Goal: Complete application form: Complete application form

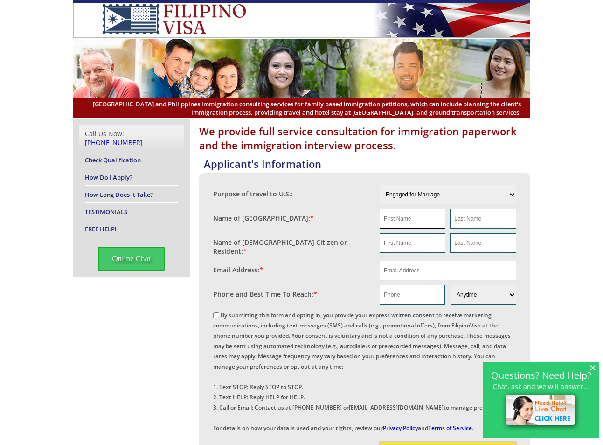
click at [406, 215] on input "text" at bounding box center [413, 219] width 66 height 20
type input "j"
type input "Juan"
click at [472, 219] on input "text" at bounding box center [483, 219] width 66 height 20
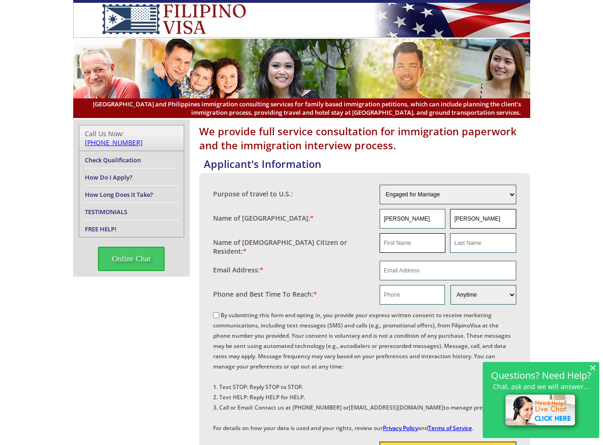
type input "Davalos"
click at [410, 245] on input "text" at bounding box center [413, 243] width 66 height 20
drag, startPoint x: 409, startPoint y: 216, endPoint x: 360, endPoint y: 216, distance: 48.5
click at [360, 216] on fieldset "Name of Filipina: * Juan Davalos" at bounding box center [364, 219] width 303 height 24
click at [416, 242] on input "text" at bounding box center [413, 243] width 66 height 20
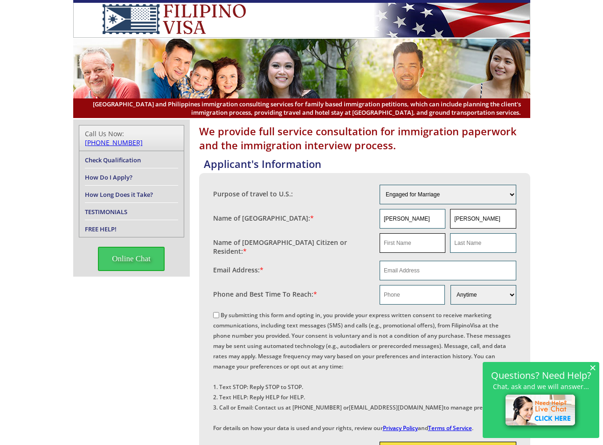
paste input "Juan"
type input "Juan"
drag, startPoint x: 485, startPoint y: 218, endPoint x: 426, endPoint y: 218, distance: 58.8
click at [426, 218] on div "Juan Davalos" at bounding box center [448, 219] width 137 height 20
click at [476, 243] on input "text" at bounding box center [483, 243] width 66 height 20
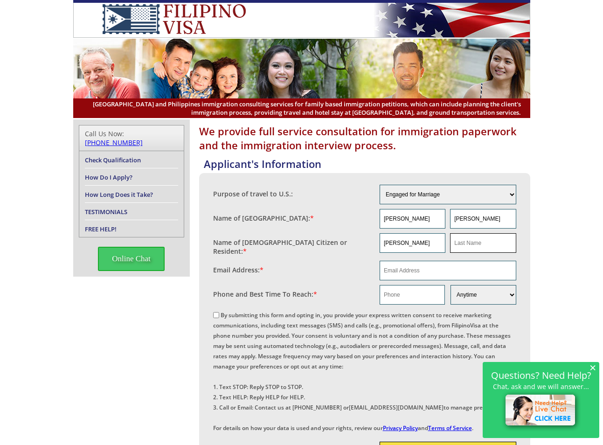
paste input "Davalos"
type input "Davalos"
click at [400, 267] on input "email" at bounding box center [448, 271] width 137 height 20
click at [402, 270] on input "email" at bounding box center [448, 271] width 137 height 20
paste input "Davalos1950@GMAIL.COM"
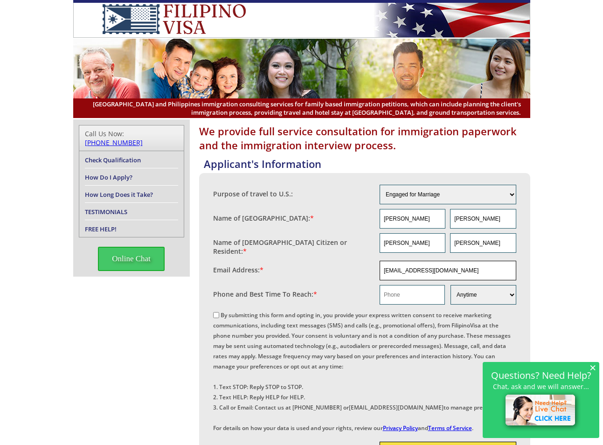
click at [389, 270] on input "Davalos1950@GMAIL.COM" at bounding box center [448, 271] width 137 height 20
drag, startPoint x: 422, startPoint y: 266, endPoint x: 480, endPoint y: 264, distance: 58.4
click at [480, 264] on input "davalos1950@GMAIL.COM" at bounding box center [448, 271] width 137 height 20
type input "davalos1950@gmail.com"
drag, startPoint x: 399, startPoint y: 293, endPoint x: 338, endPoint y: 245, distance: 77.4
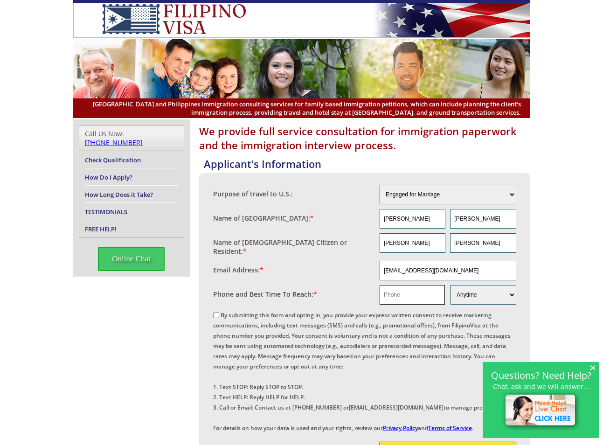
click at [399, 293] on input "text" at bounding box center [412, 295] width 65 height 20
click at [400, 292] on input "text" at bounding box center [412, 295] width 65 height 20
paste input "8304861566"
type input "8304861566"
click at [213, 313] on input "By submitting this form and opting in, you provide your express written consent…" at bounding box center [216, 315] width 6 height 6
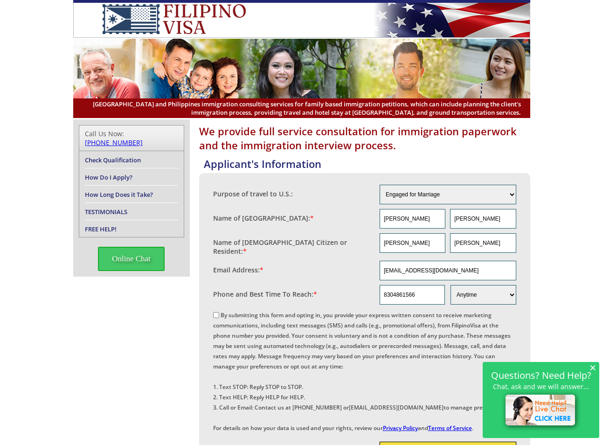
checkbox input "true"
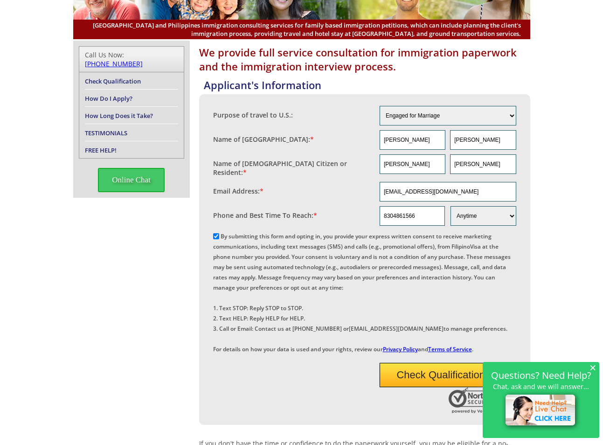
scroll to position [140, 0]
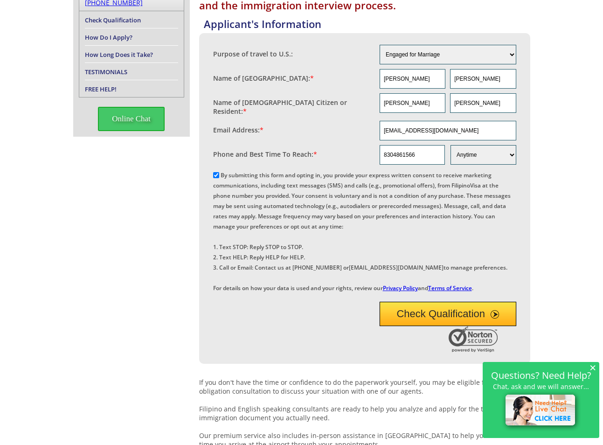
click at [424, 326] on button "Check Qualification" at bounding box center [448, 314] width 137 height 24
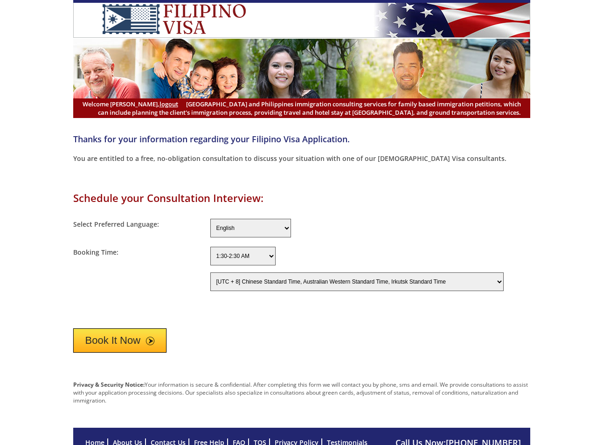
select select "-480"
click at [353, 210] on form "Schedule your Consultation Interview: Select Preferred Language: English Filipi…" at bounding box center [301, 272] width 457 height 162
click at [301, 207] on form "Schedule your Consultation Interview: Select Preferred Language: English Filipi…" at bounding box center [301, 272] width 457 height 162
click at [112, 344] on button "Book It Now" at bounding box center [120, 340] width 94 height 24
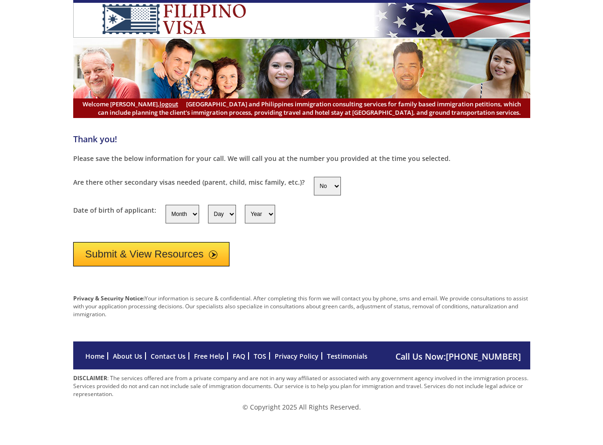
click at [154, 252] on button "Submit & View Resources" at bounding box center [151, 254] width 157 height 24
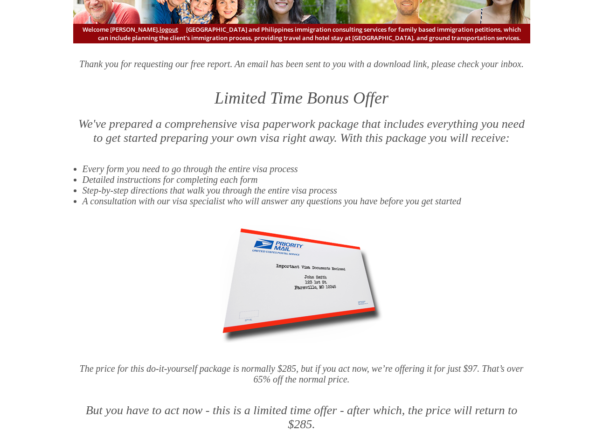
scroll to position [70, 0]
